Goal: Information Seeking & Learning: Learn about a topic

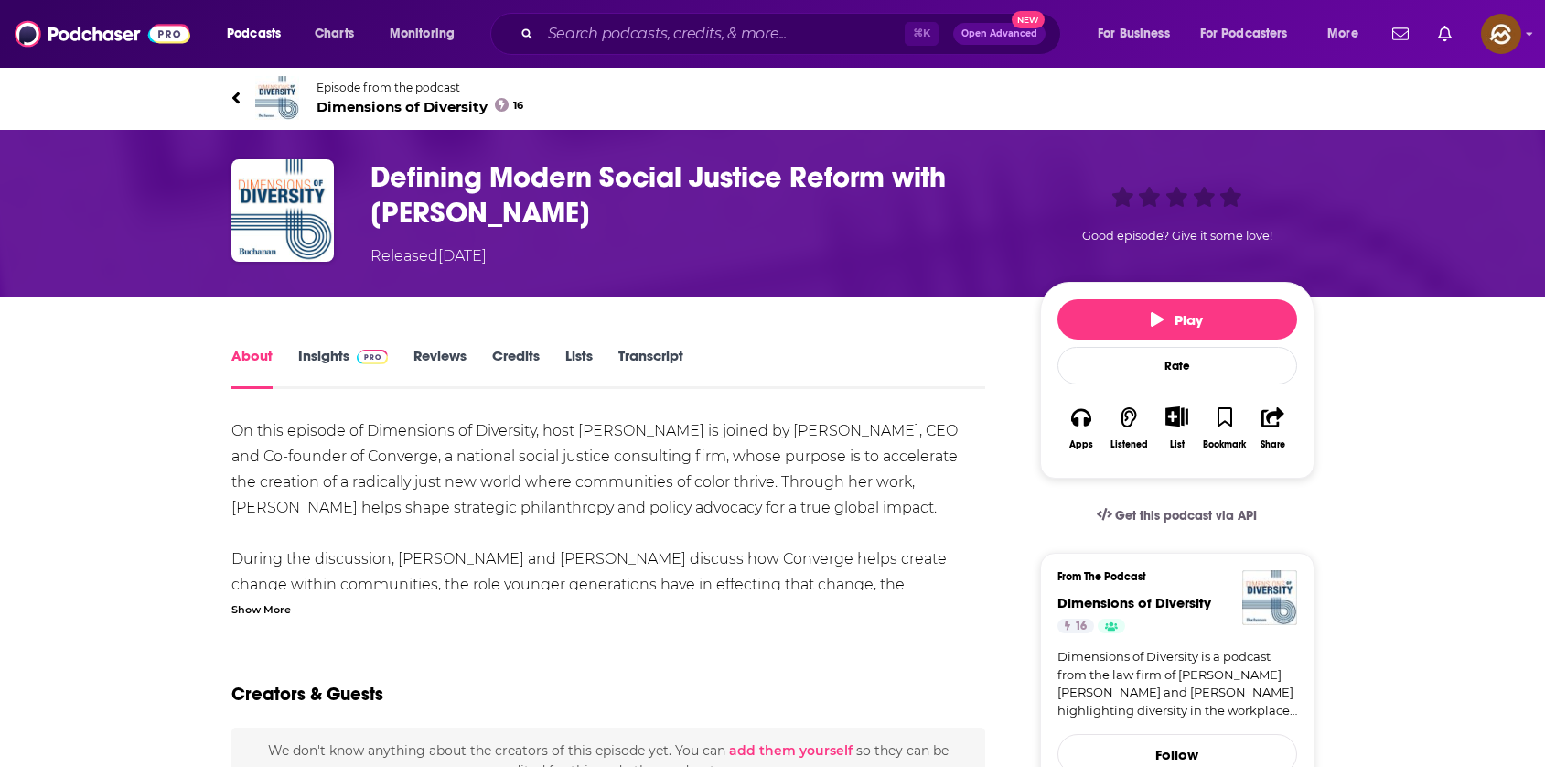
click at [579, 217] on h1 "Defining Modern Social Justice Reform with Takema Robinson" at bounding box center [691, 194] width 641 height 71
drag, startPoint x: 579, startPoint y: 217, endPoint x: 378, endPoint y: 217, distance: 201.3
copy h1 "Takema Robinson"
click at [378, 217] on h1 "Defining Modern Social Justice Reform with Takema Robinson" at bounding box center [691, 194] width 641 height 71
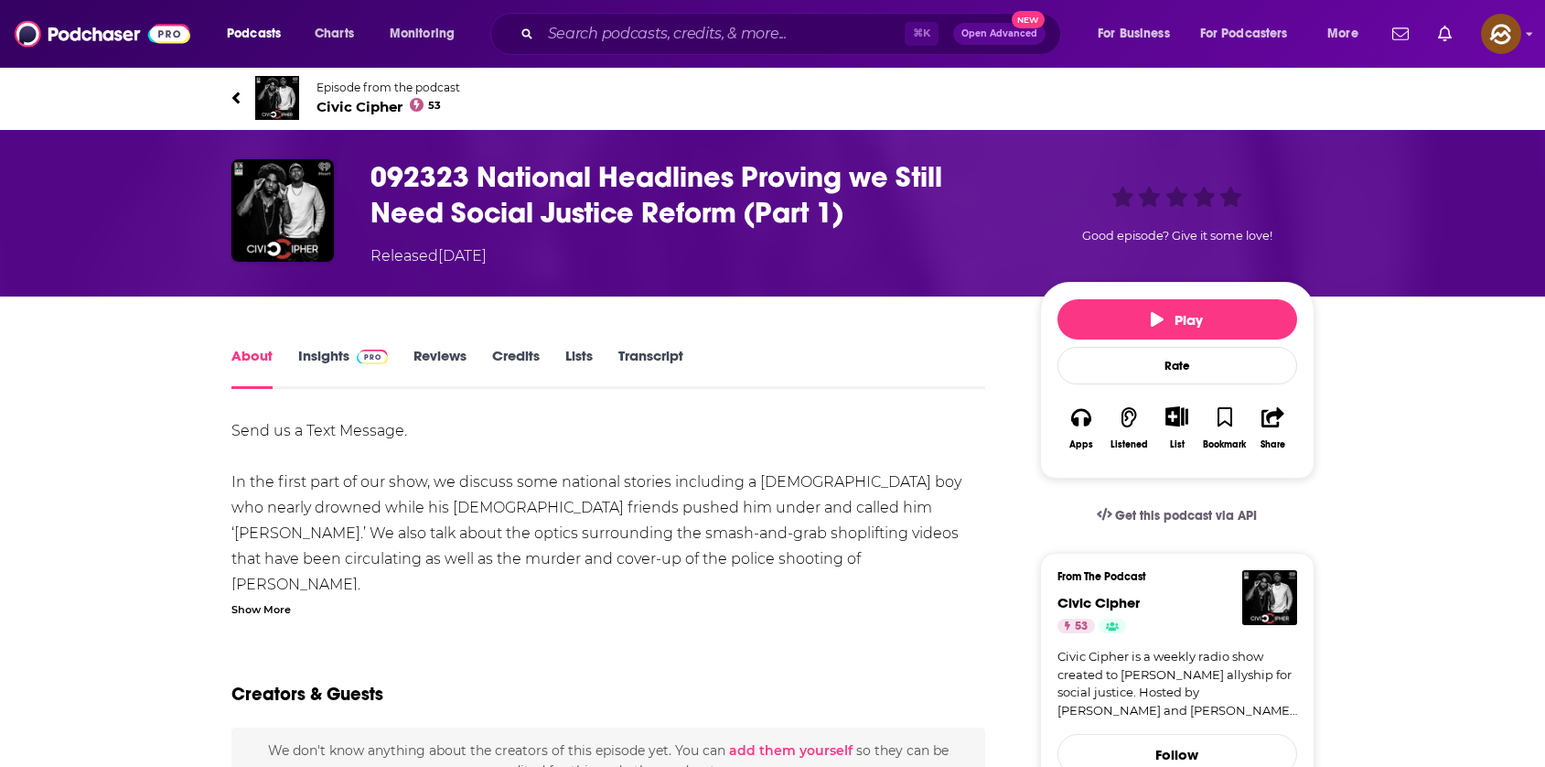
click at [267, 608] on div "Show More" at bounding box center [260, 607] width 59 height 17
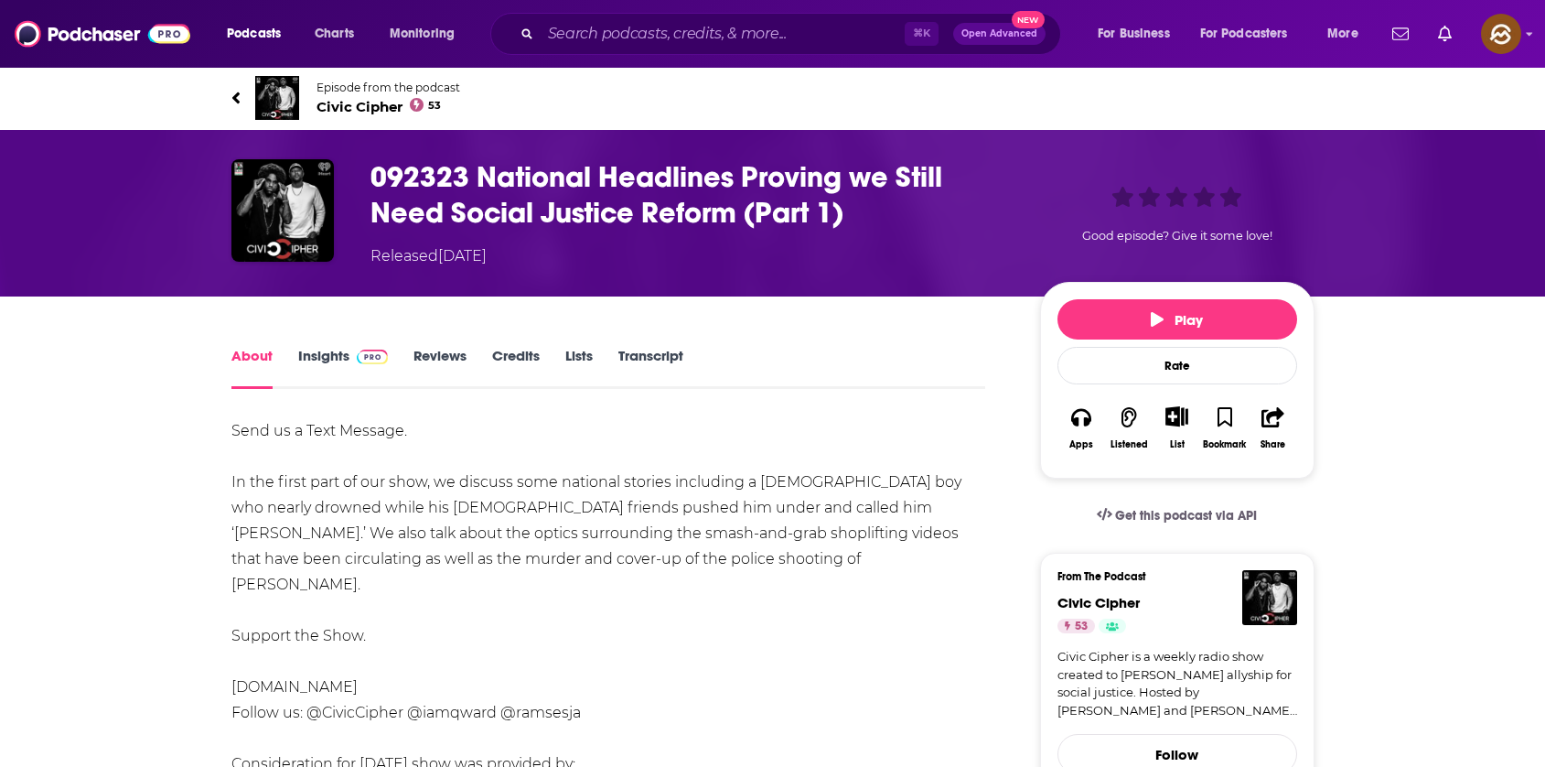
click at [353, 103] on span "Civic Cipher 53" at bounding box center [389, 106] width 144 height 17
click at [527, 178] on h1 "092323 National Headlines Proving we Still Need Social Justice Reform (Part 1)" at bounding box center [691, 194] width 641 height 71
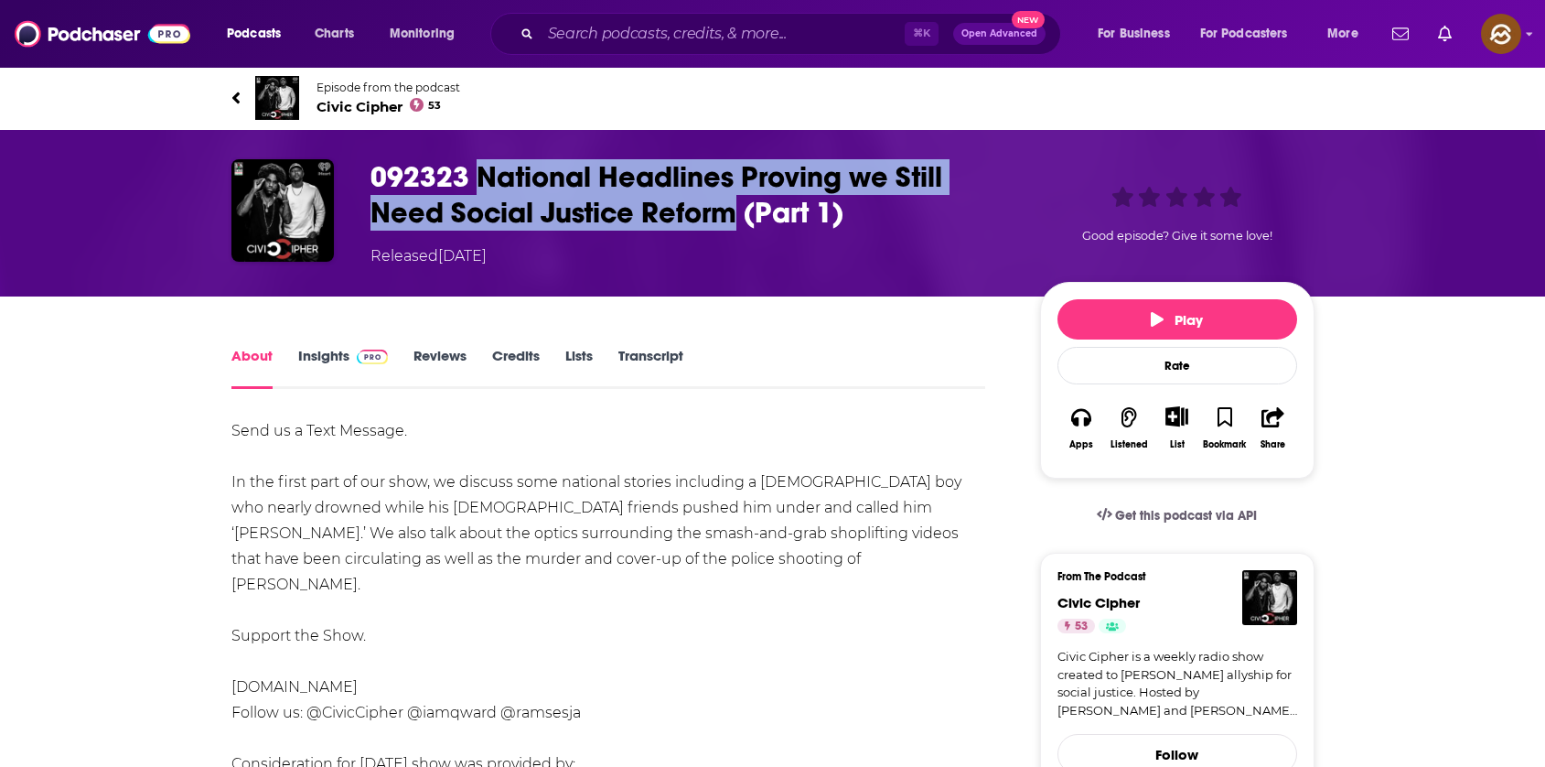
drag, startPoint x: 527, startPoint y: 178, endPoint x: 688, endPoint y: 216, distance: 165.6
copy h1 "National Headlines Proving we Still Need Social Justice Reform"
click at [688, 216] on h1 "092323 National Headlines Proving we Still Need Social Justice Reform (Part 1)" at bounding box center [691, 194] width 641 height 71
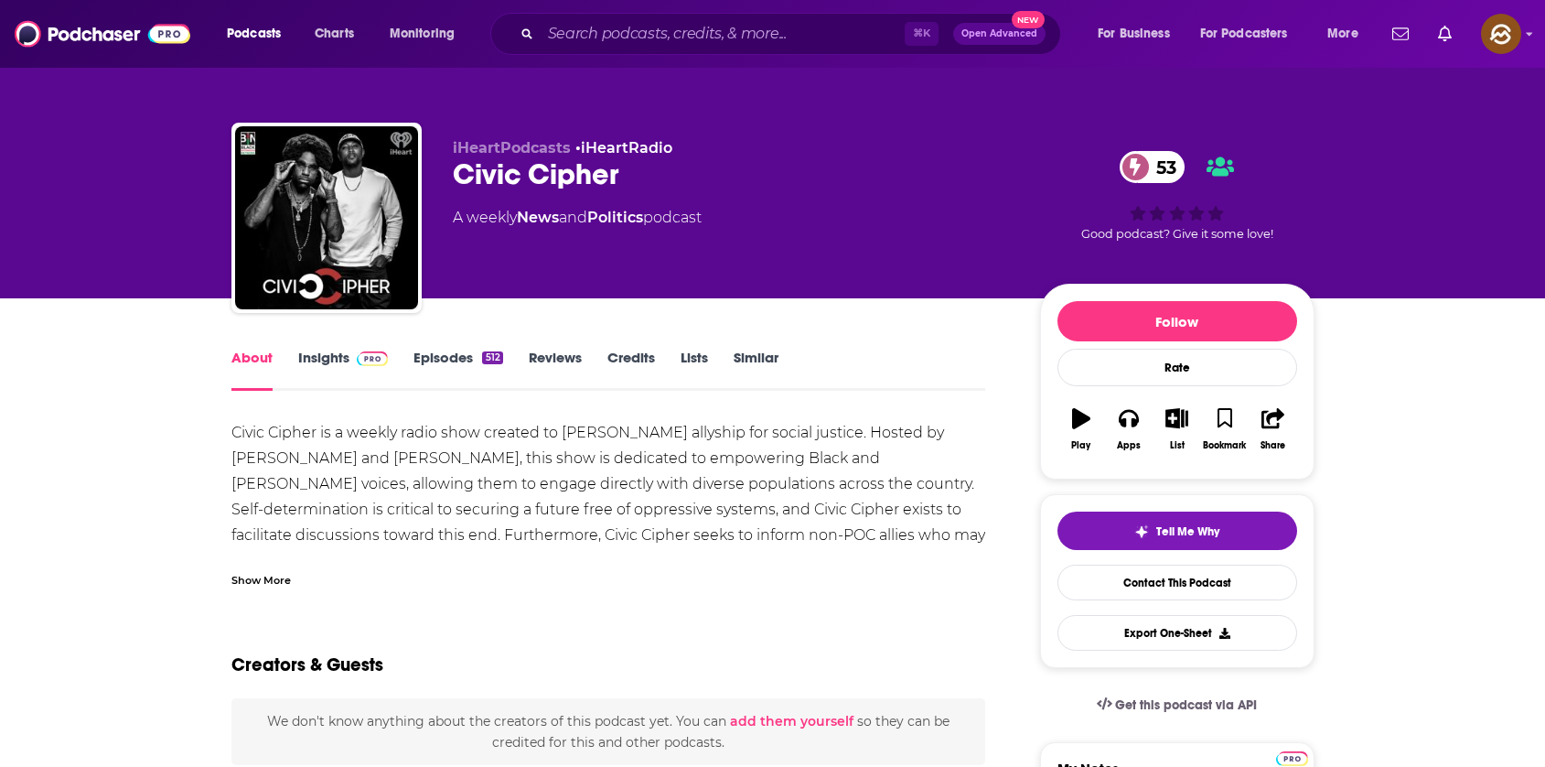
click at [325, 366] on link "Insights" at bounding box center [343, 370] width 91 height 42
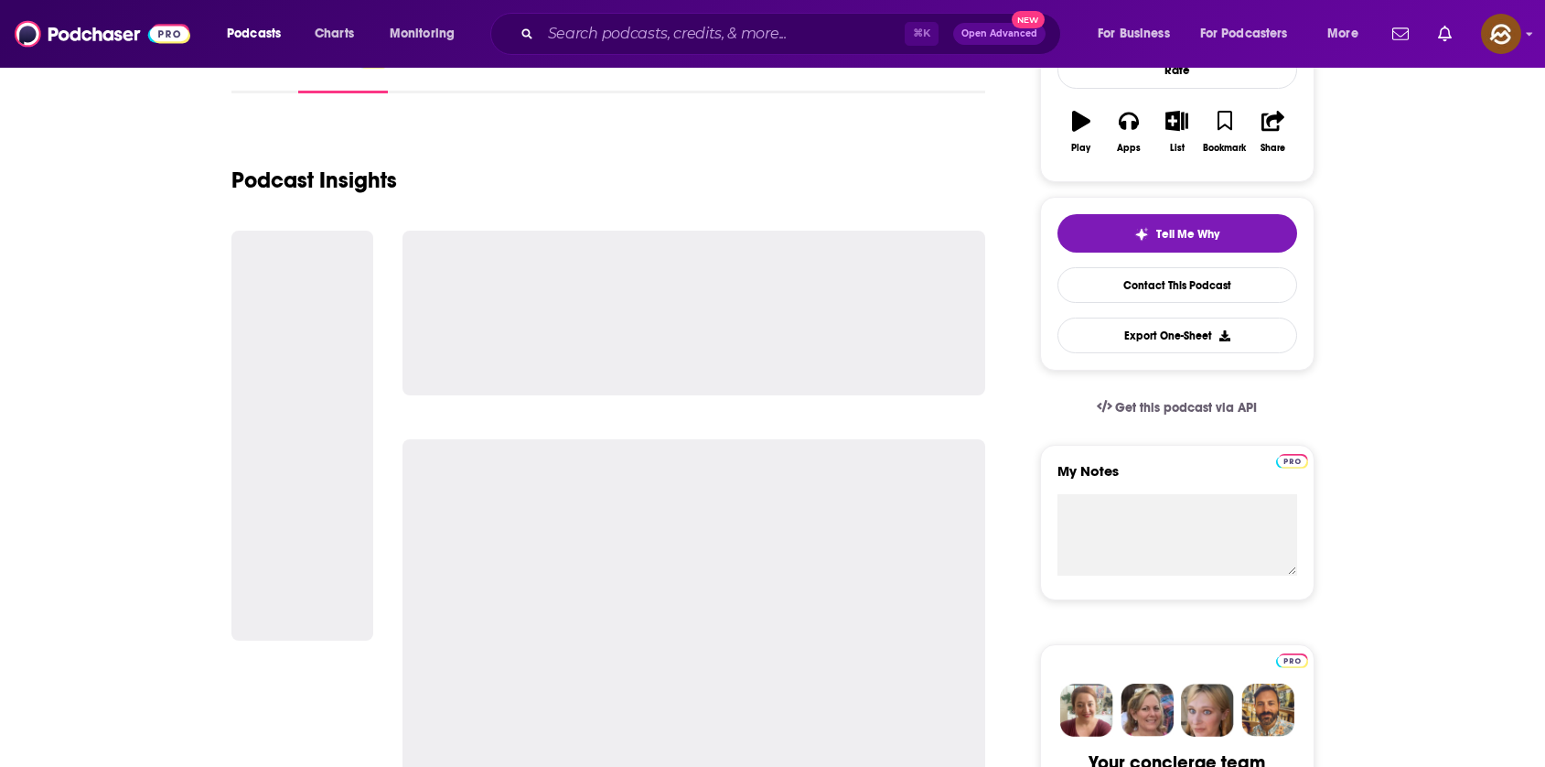
scroll to position [350, 0]
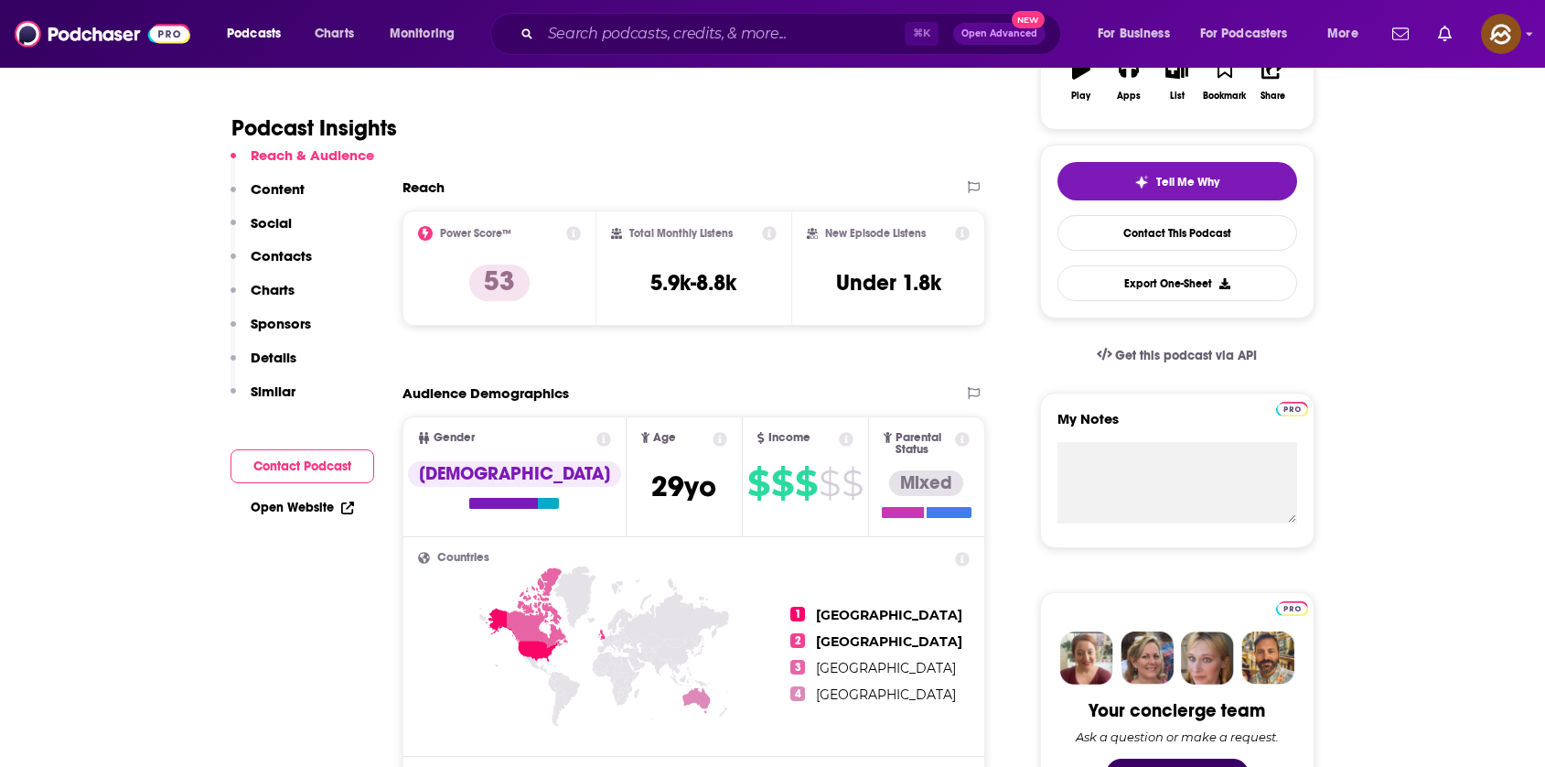
click at [285, 317] on p "Sponsors" at bounding box center [281, 323] width 60 height 17
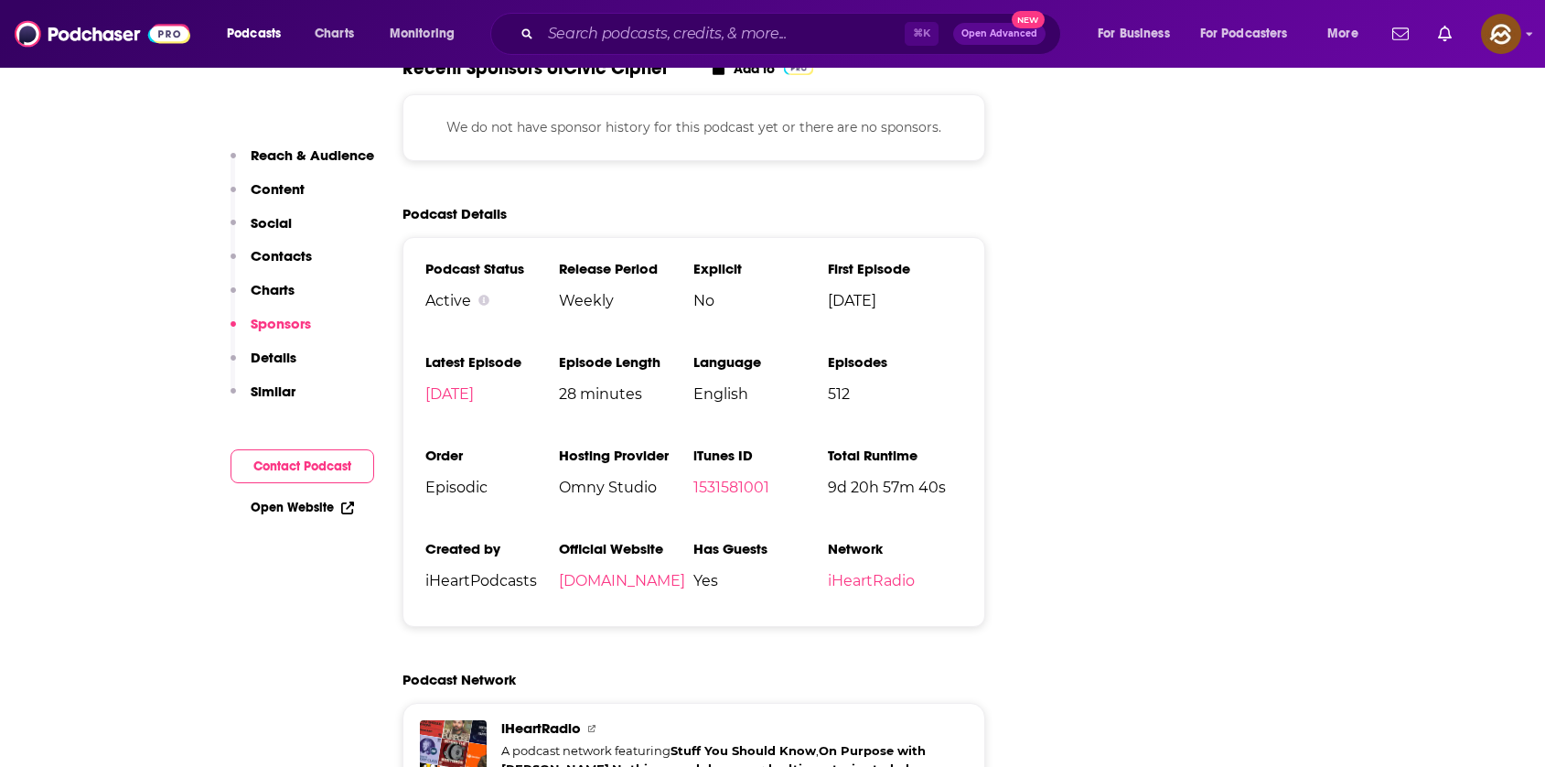
click at [263, 341] on button "Sponsors" at bounding box center [271, 332] width 81 height 34
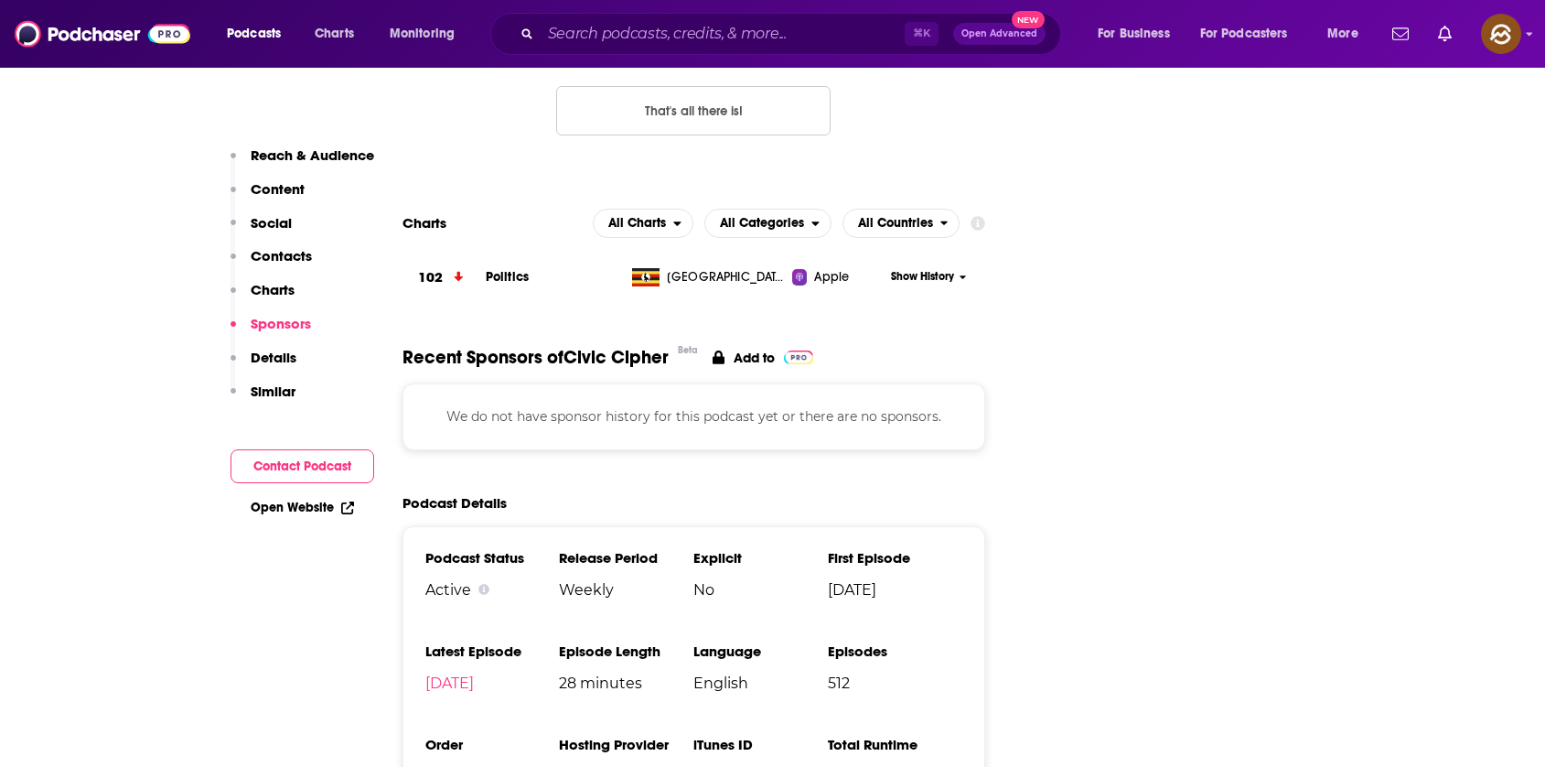
click at [261, 368] on button "Details" at bounding box center [264, 366] width 66 height 34
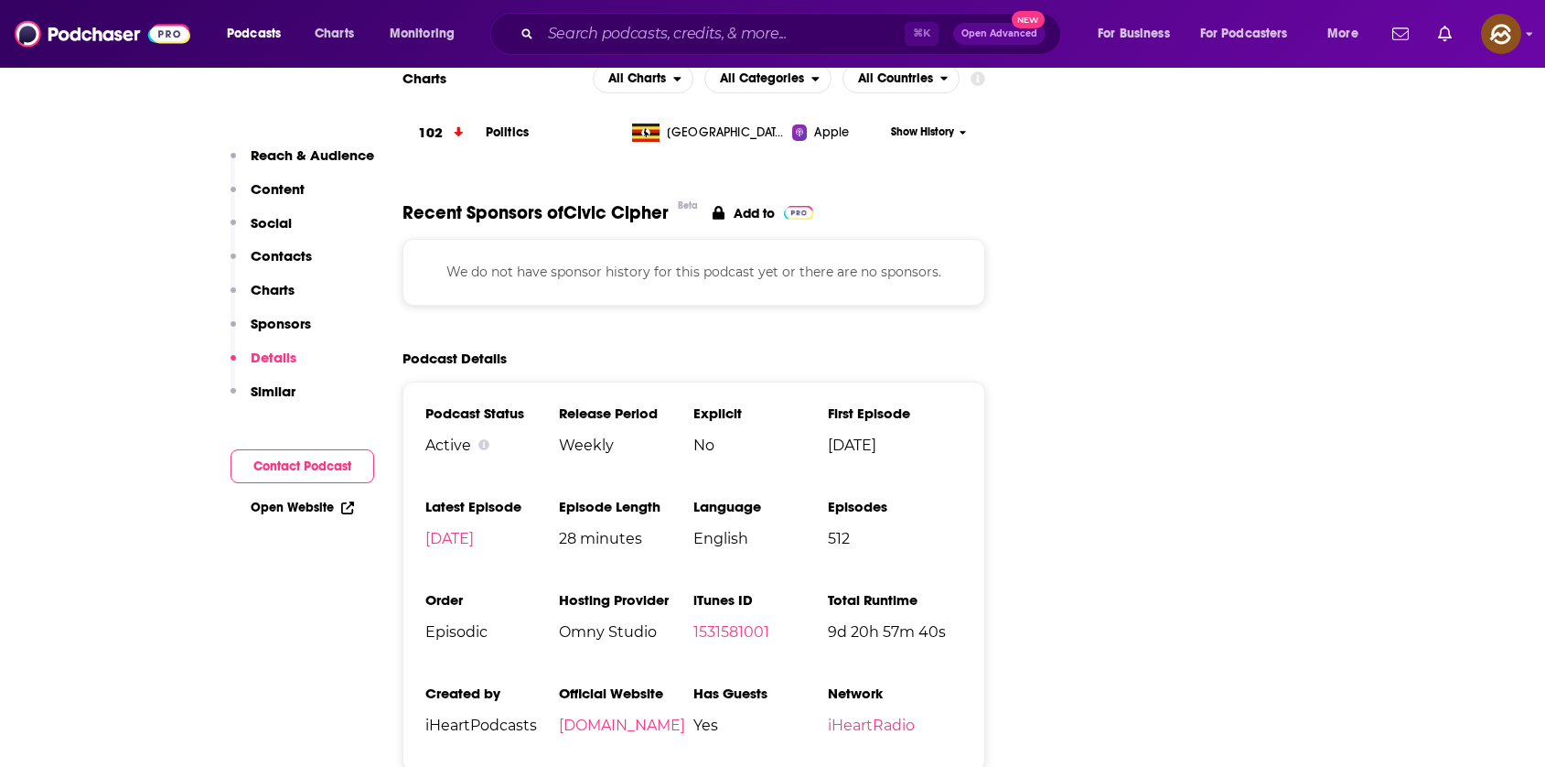
scroll to position [2178, 0]
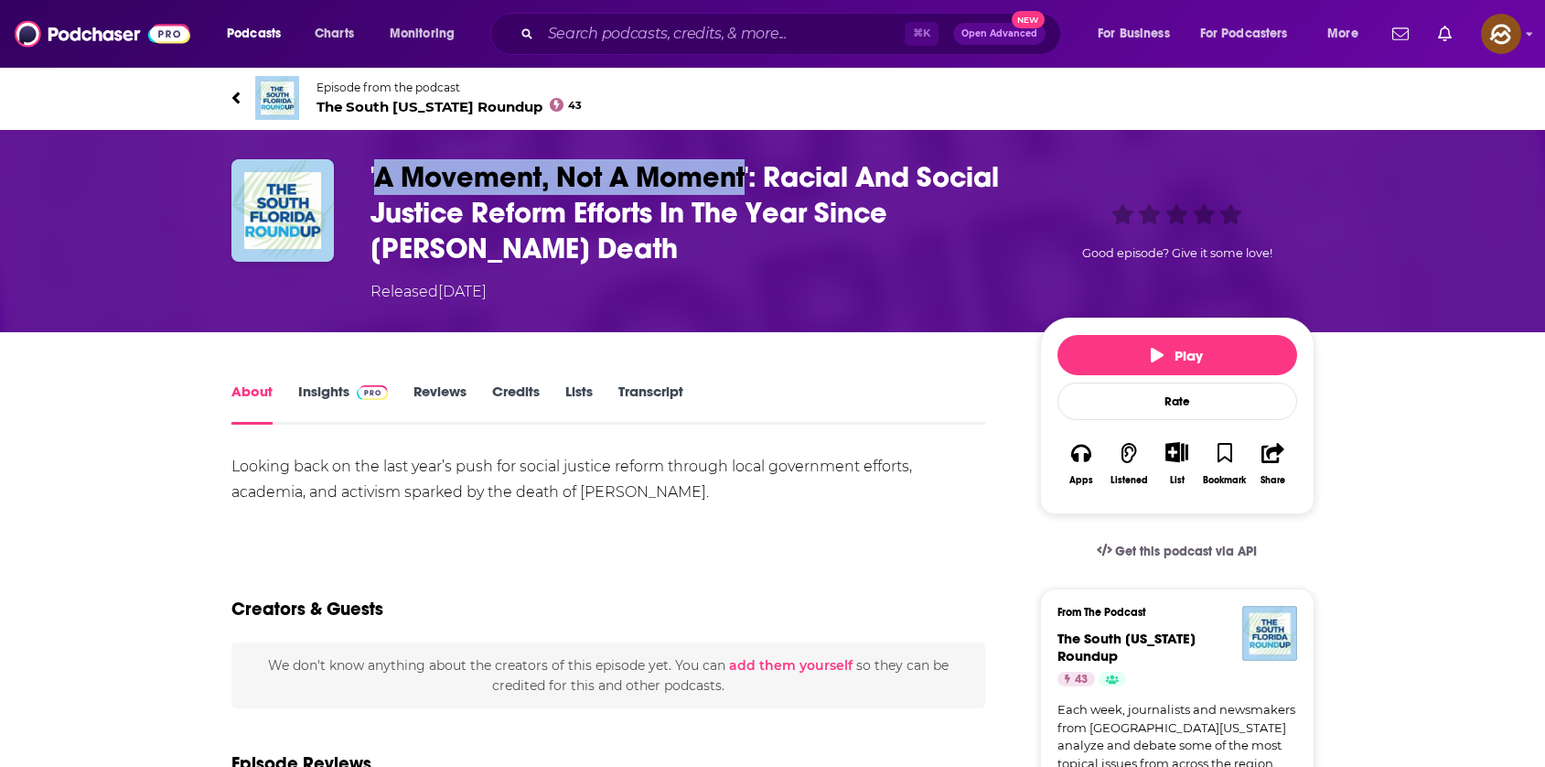
drag, startPoint x: 379, startPoint y: 171, endPoint x: 744, endPoint y: 188, distance: 365.5
copy h1 "A Movement, Not A Moment"
click at [744, 188] on h1 "'A Movement, Not A Moment': Racial And Social Justice Reform Efforts In The Yea…" at bounding box center [691, 212] width 641 height 107
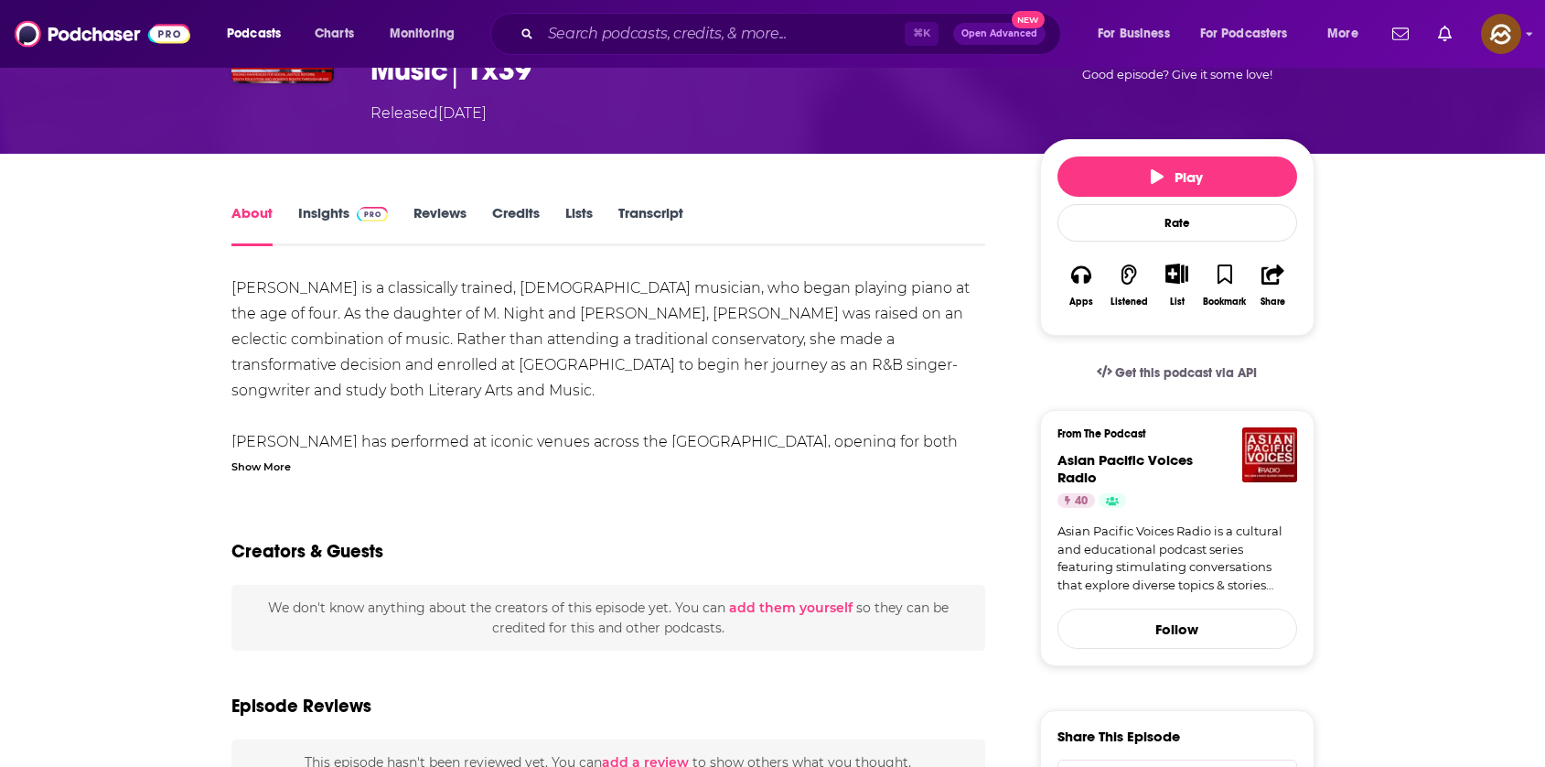
scroll to position [202, 0]
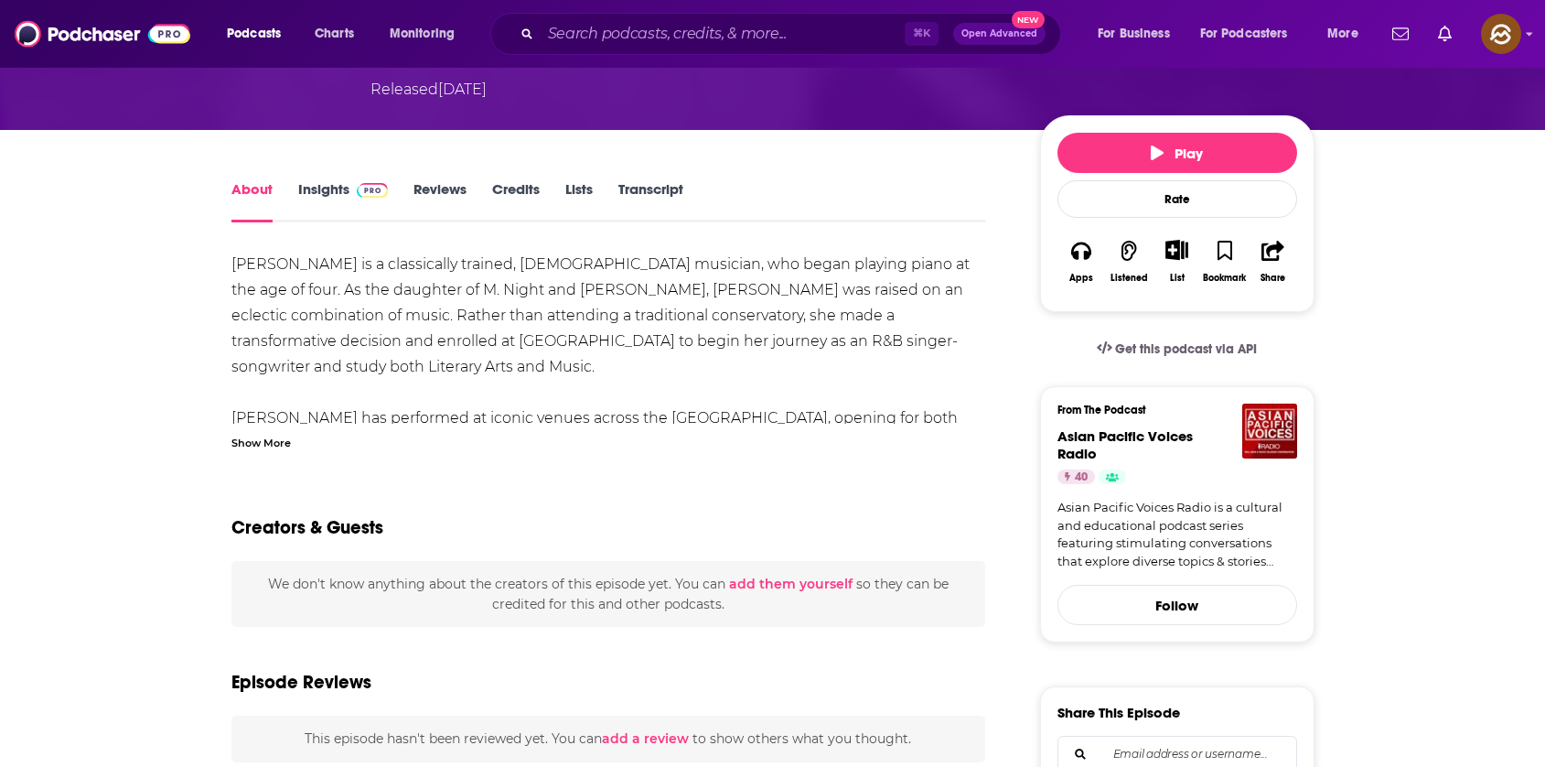
click at [259, 441] on div "Show More" at bounding box center [260, 441] width 59 height 17
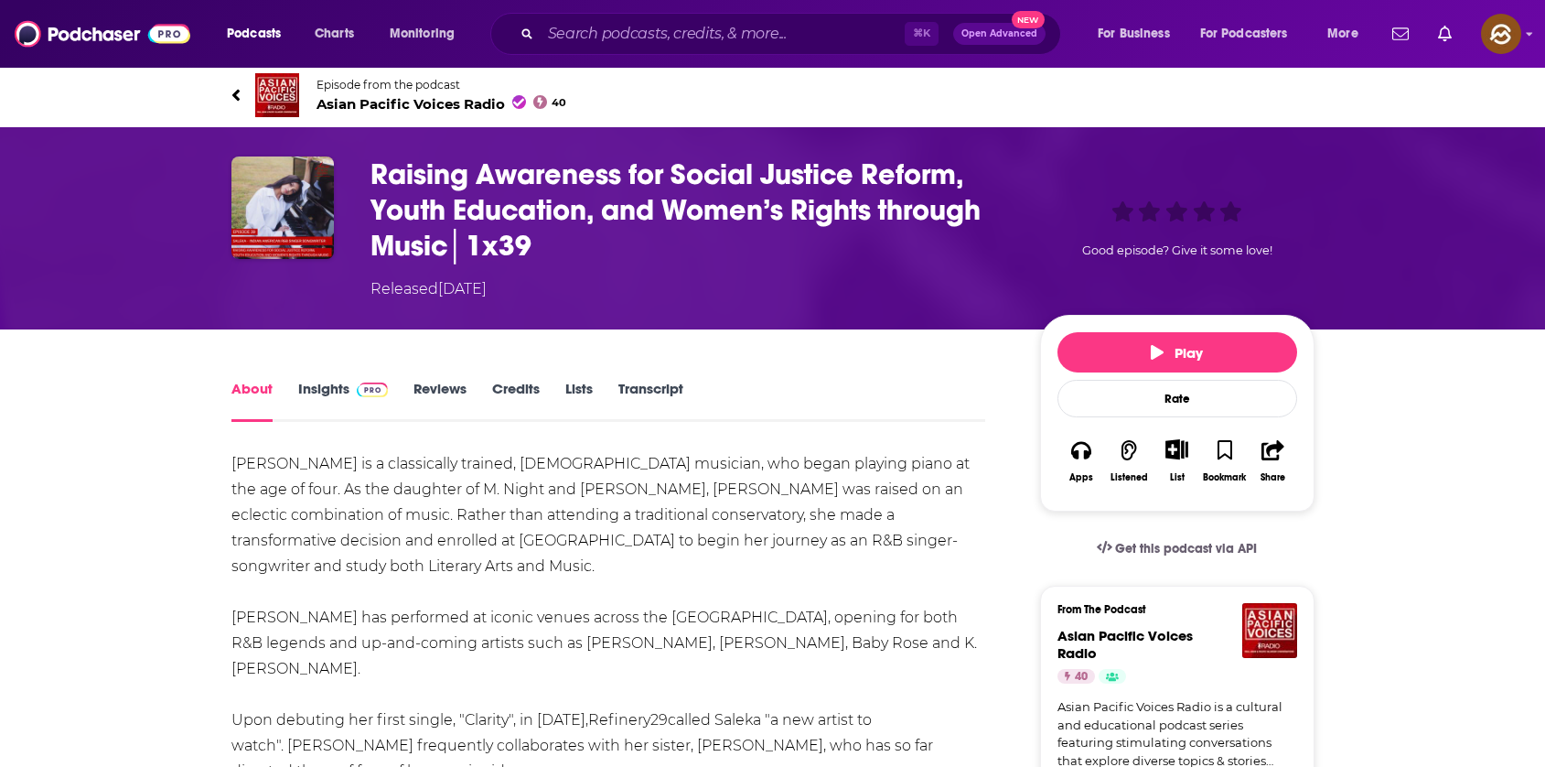
scroll to position [0, 0]
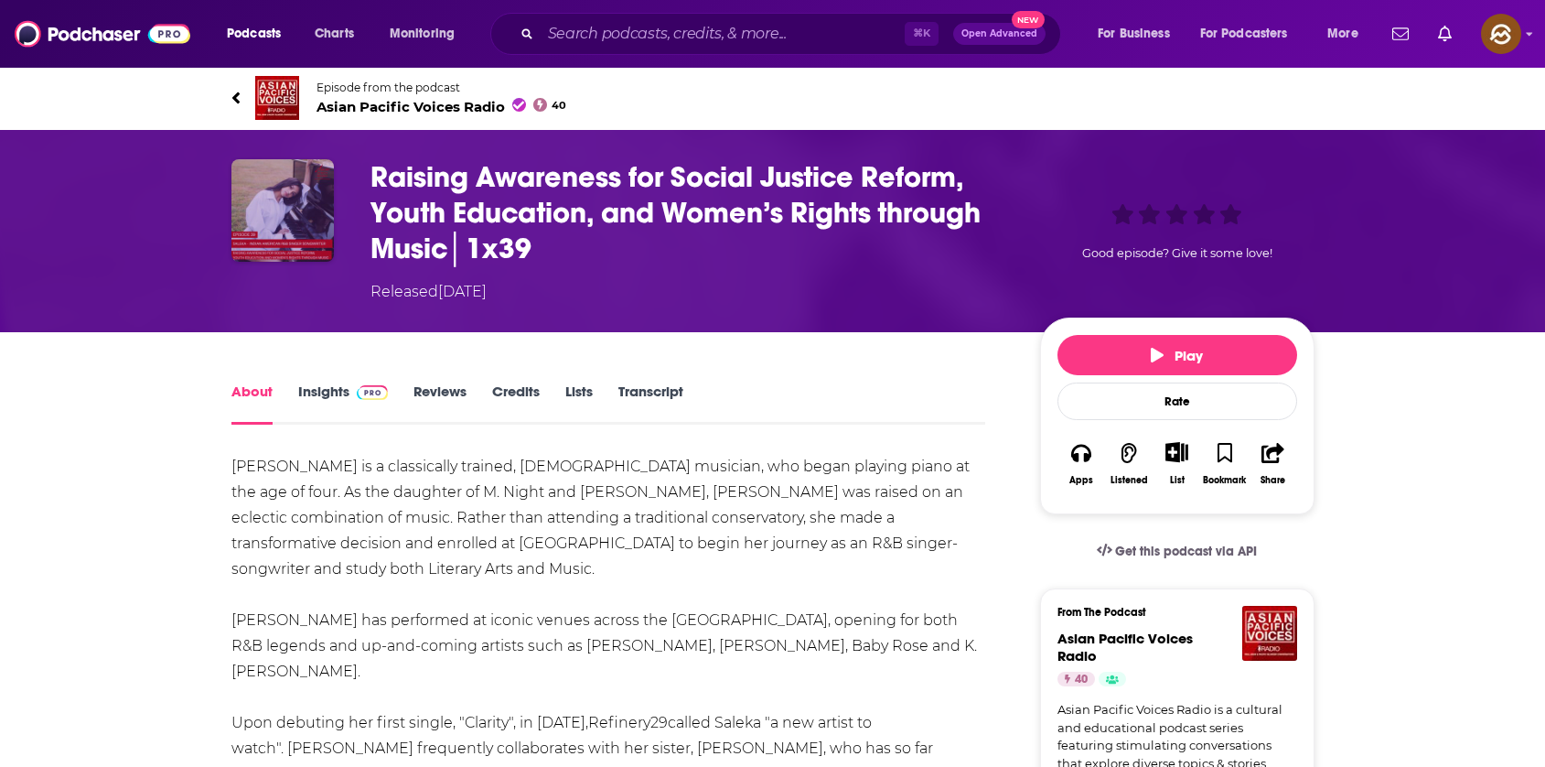
click at [280, 226] on img "Raising Awareness for Social Justice Reform, Youth Education, and Women’s Right…" at bounding box center [282, 210] width 102 height 102
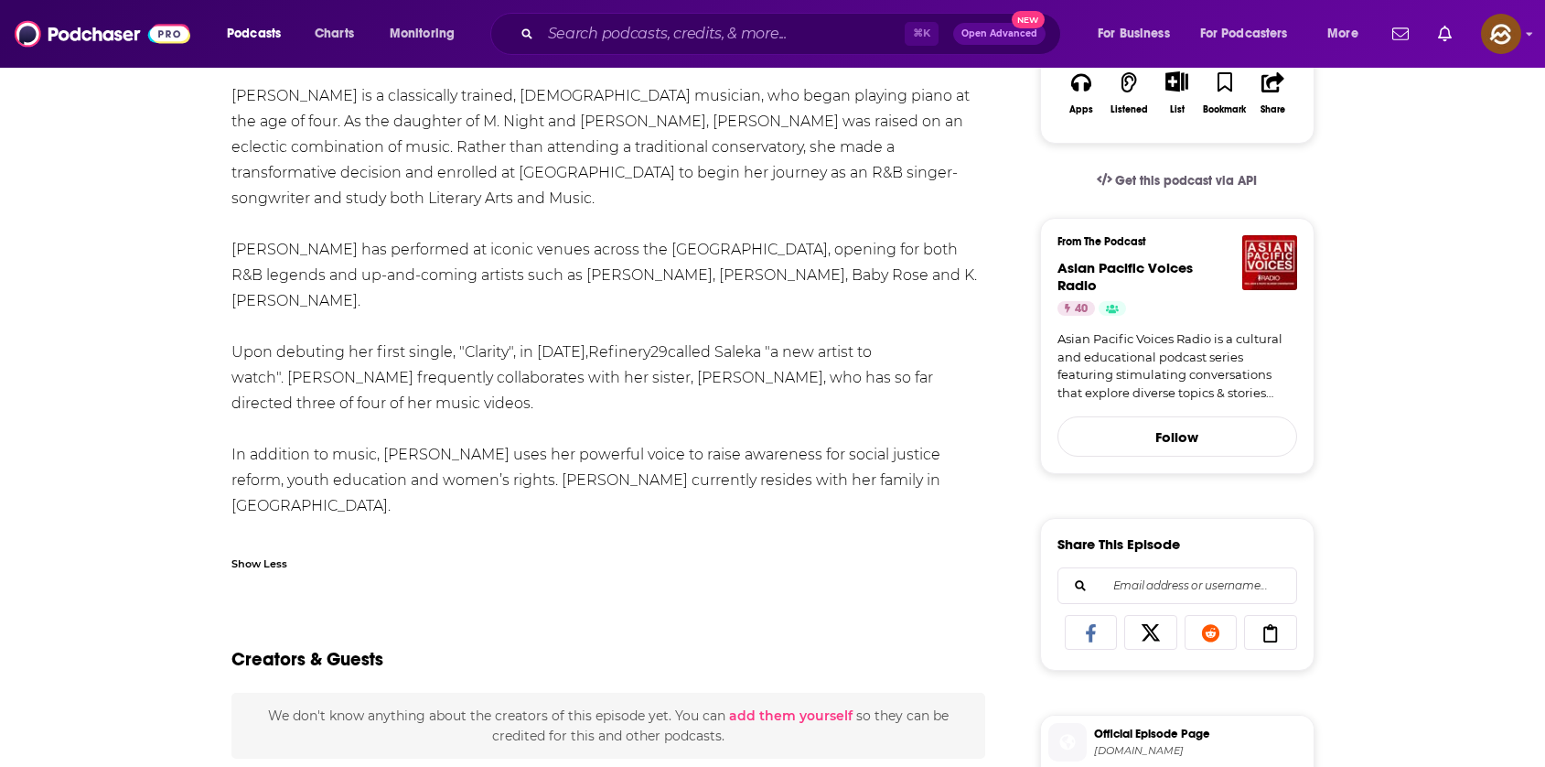
scroll to position [374, 0]
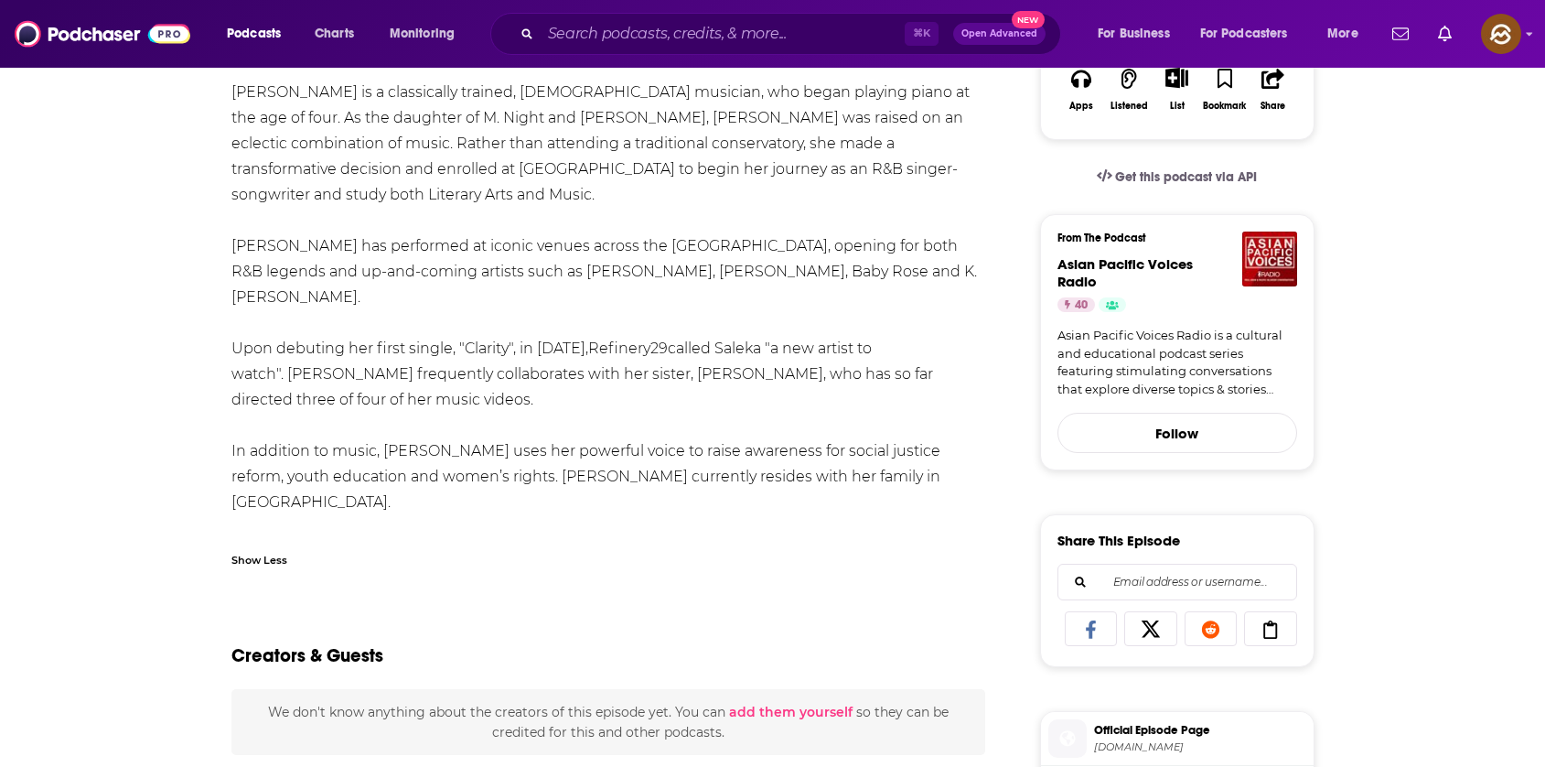
click at [248, 560] on div "Show Less" at bounding box center [259, 558] width 56 height 17
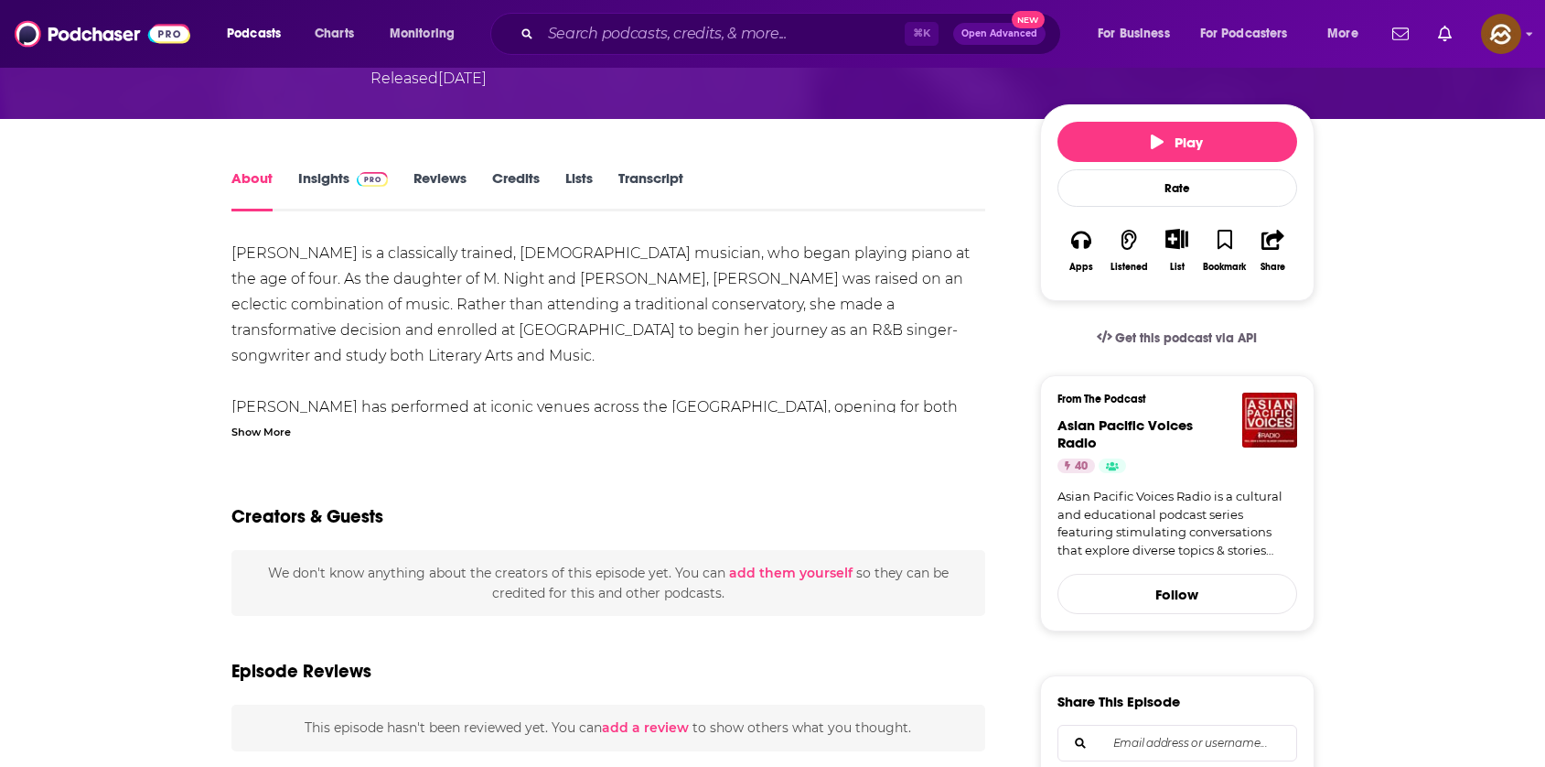
scroll to position [181, 0]
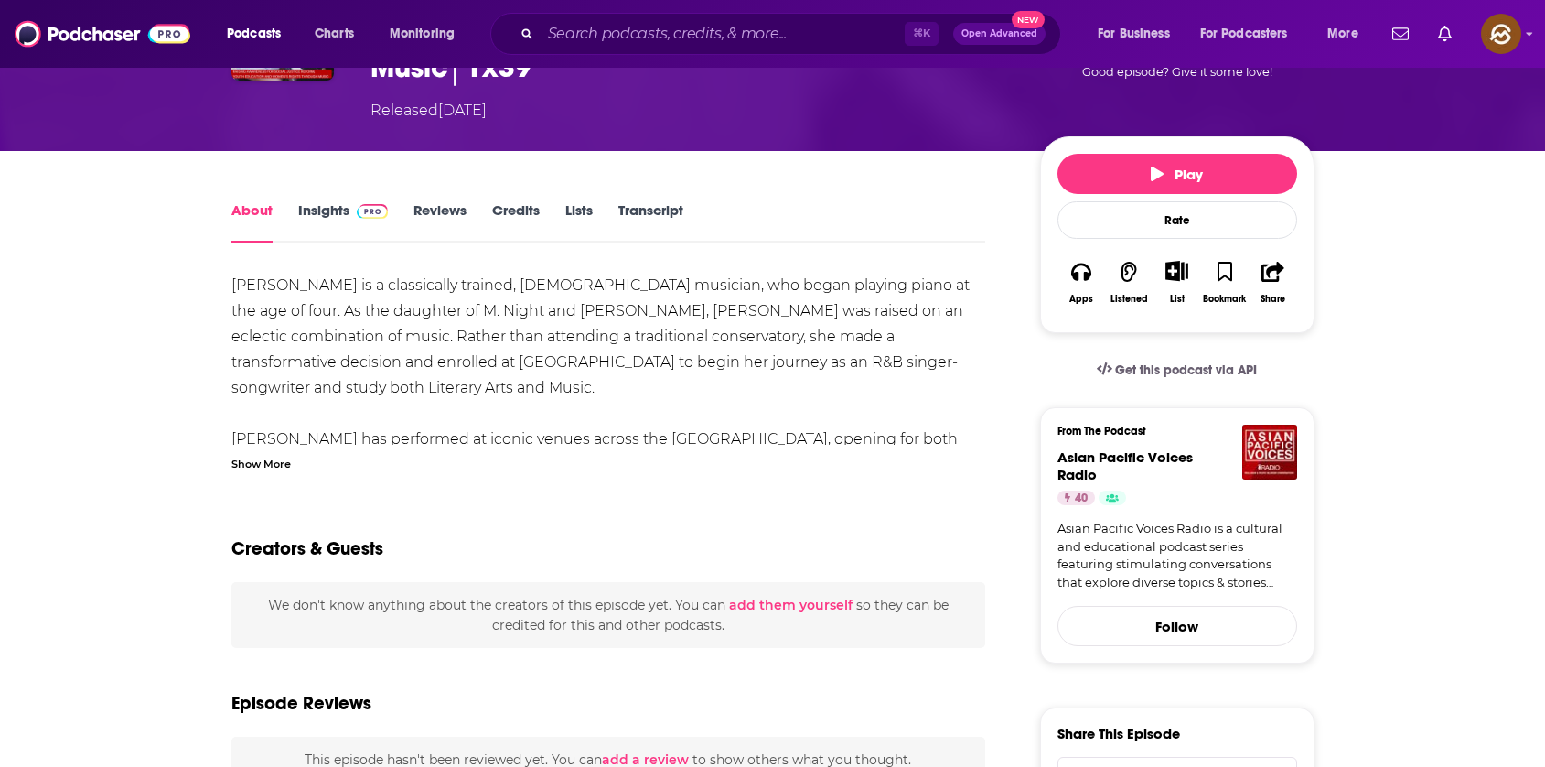
click at [268, 462] on div "Show More" at bounding box center [260, 462] width 59 height 17
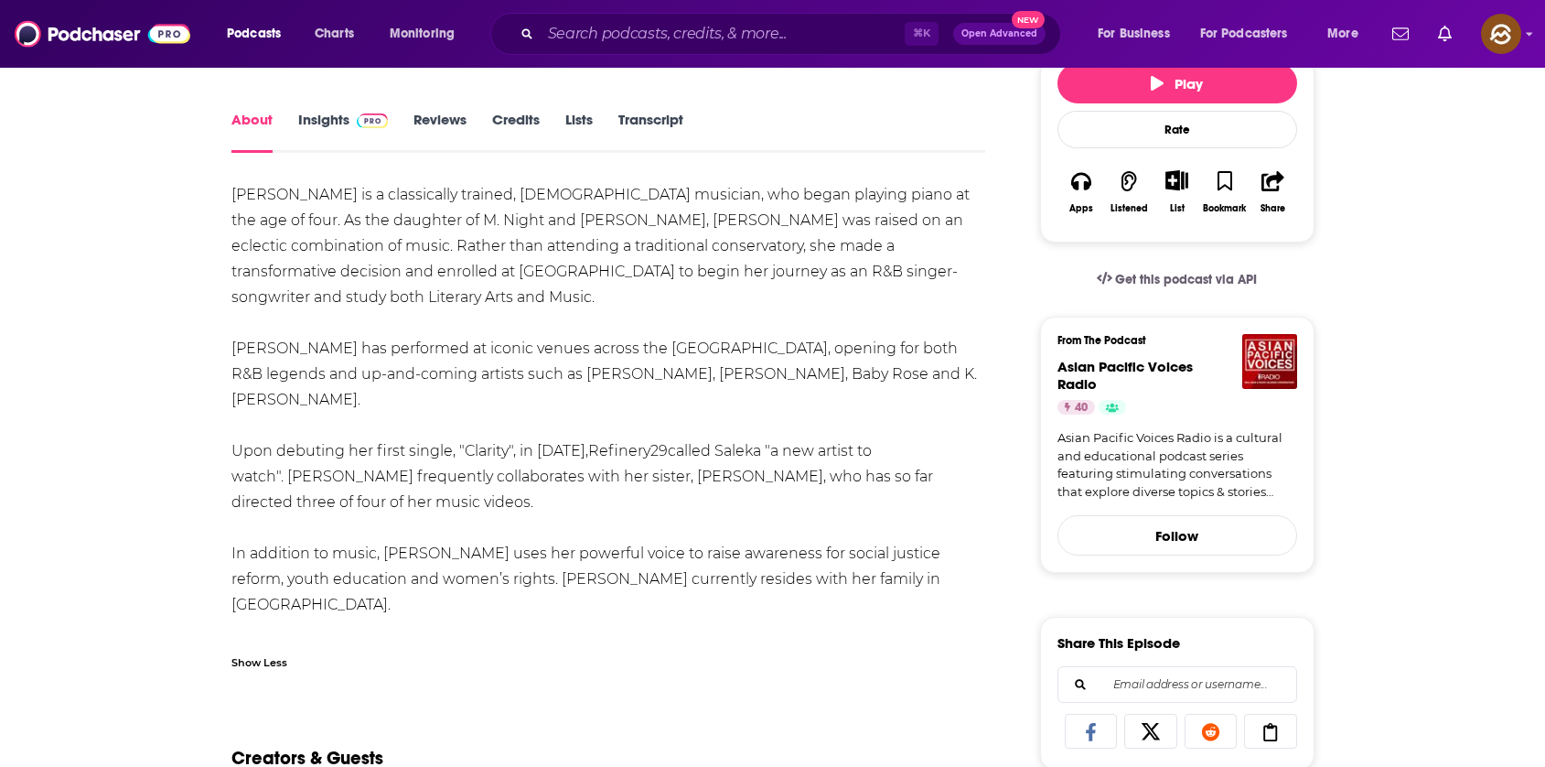
scroll to position [412, 0]
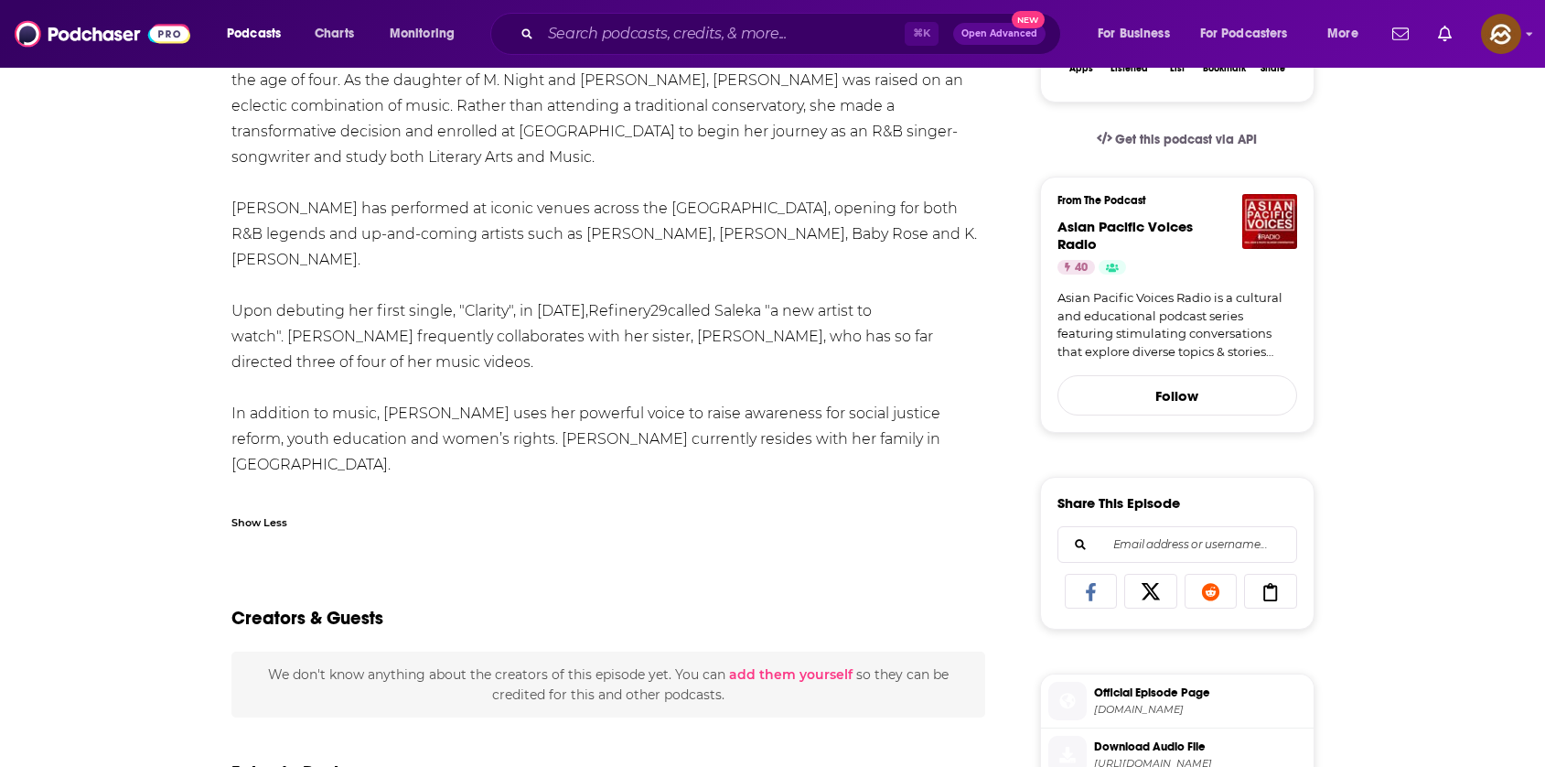
drag, startPoint x: 425, startPoint y: 497, endPoint x: 234, endPoint y: 499, distance: 190.3
copy link "[URL][DOMAIN_NAME]"
click at [234, 499] on div "[PERSON_NAME] is a classically trained, [DEMOGRAPHIC_DATA] musician, who began …" at bounding box center [608, 298] width 755 height 512
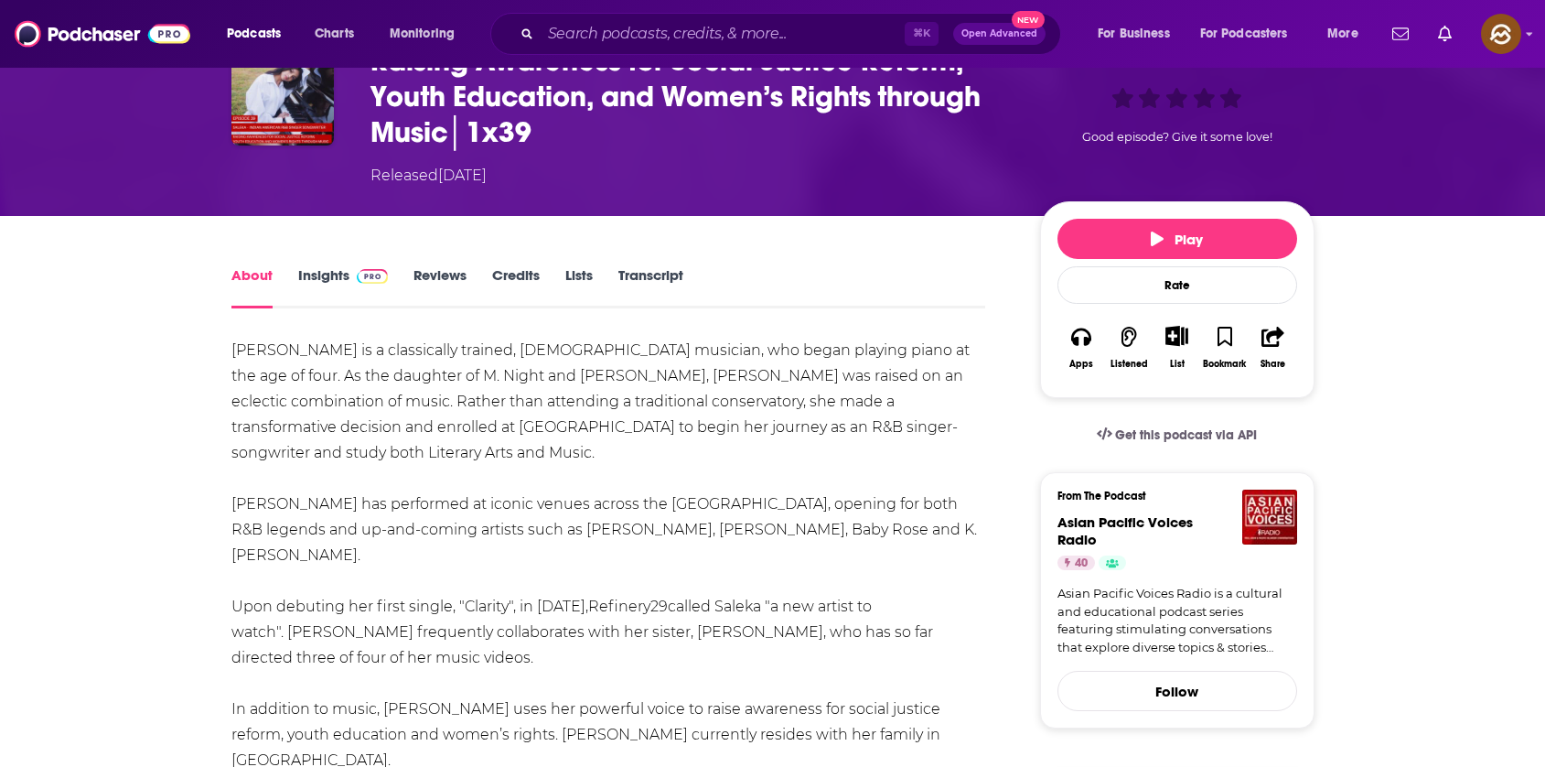
scroll to position [0, 0]
